Goal: Transaction & Acquisition: Download file/media

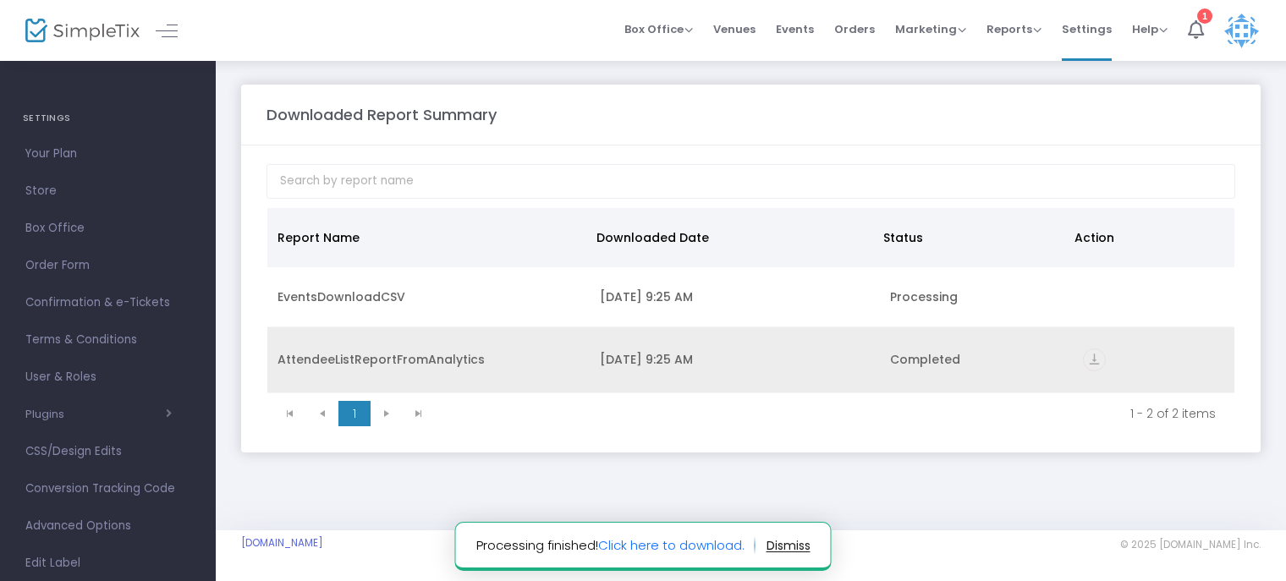
click at [680, 372] on td "[DATE] 9:25 AM" at bounding box center [735, 360] width 290 height 66
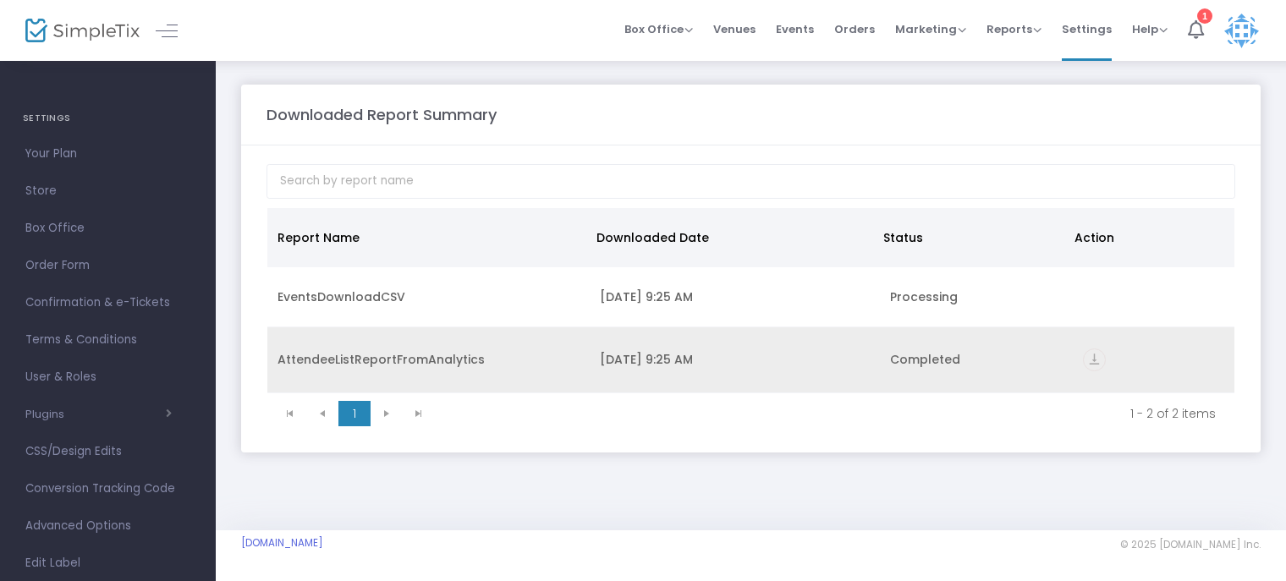
click at [751, 366] on div "[DATE] 9:25 AM" at bounding box center [735, 359] width 270 height 17
click at [877, 351] on td "[DATE] 9:25 AM" at bounding box center [735, 360] width 290 height 66
drag, startPoint x: 625, startPoint y: 357, endPoint x: 761, endPoint y: 353, distance: 135.5
click at [625, 355] on div "[DATE] 9:25 AM" at bounding box center [735, 359] width 270 height 17
click at [1096, 361] on icon "vertical_align_bottom" at bounding box center [1094, 360] width 23 height 23
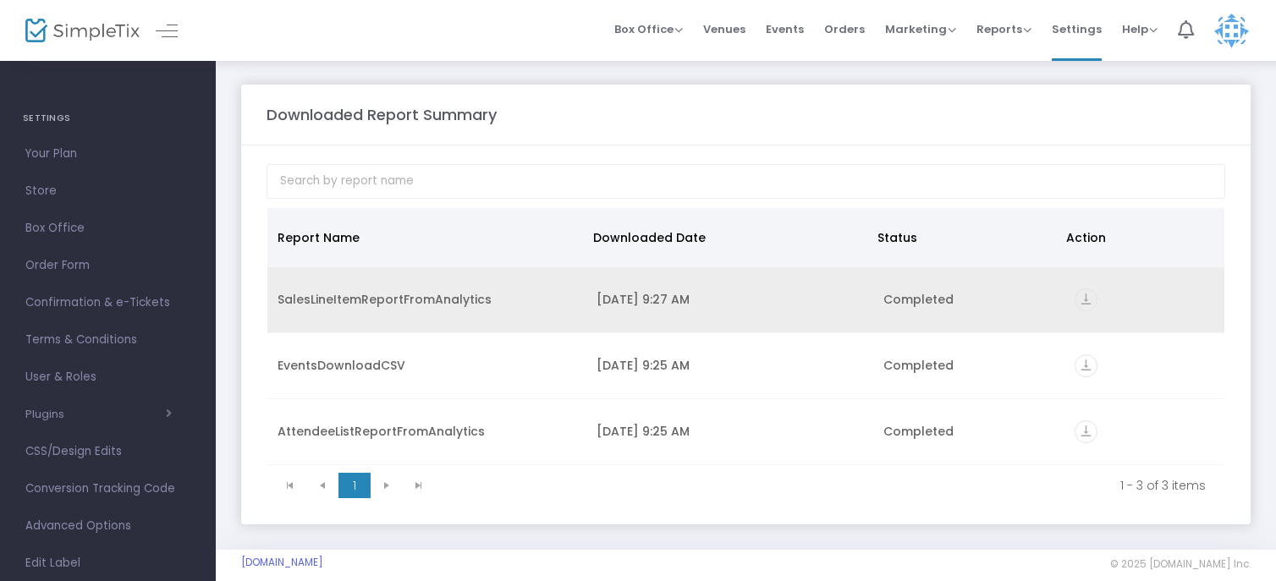
click at [326, 284] on td "SalesLineItemReportFromAnalytics" at bounding box center [426, 300] width 319 height 66
click at [1093, 301] on icon "vertical_align_bottom" at bounding box center [1086, 300] width 23 height 23
